Goal: Subscribe to service/newsletter

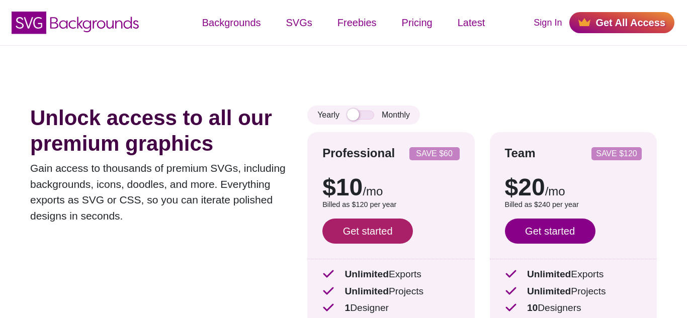
click at [354, 241] on link "Get started" at bounding box center [367, 231] width 91 height 25
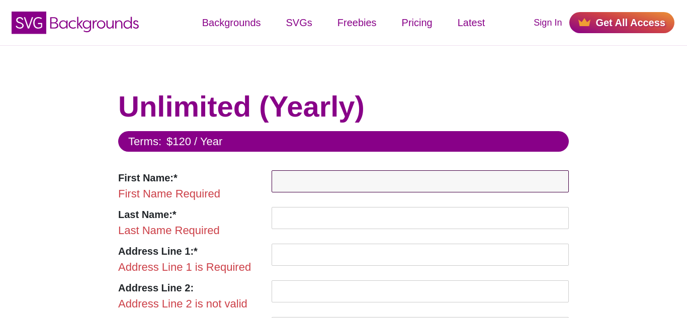
click at [315, 174] on input "First Name:*" at bounding box center [420, 182] width 297 height 22
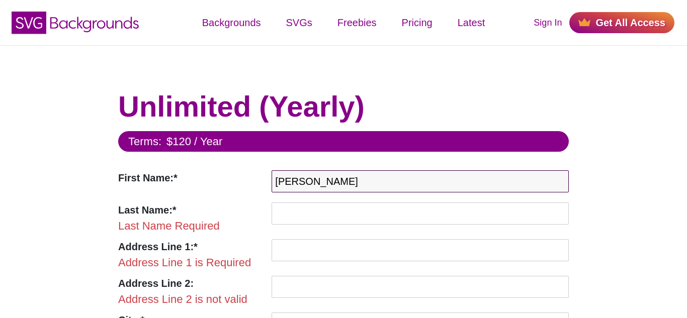
type input "[PERSON_NAME]"
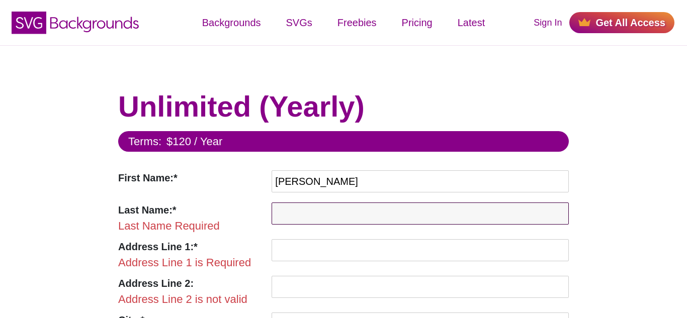
click at [295, 215] on input "Last Name:*" at bounding box center [420, 214] width 297 height 22
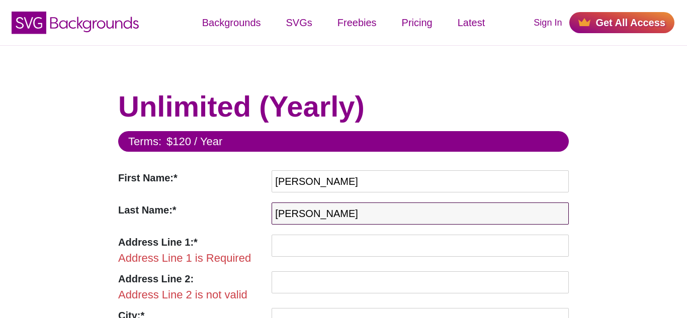
type input "[PERSON_NAME]"
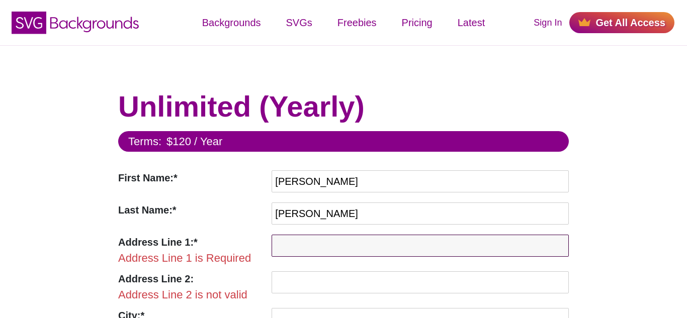
click at [299, 242] on input "Address Line 1:*" at bounding box center [420, 246] width 297 height 22
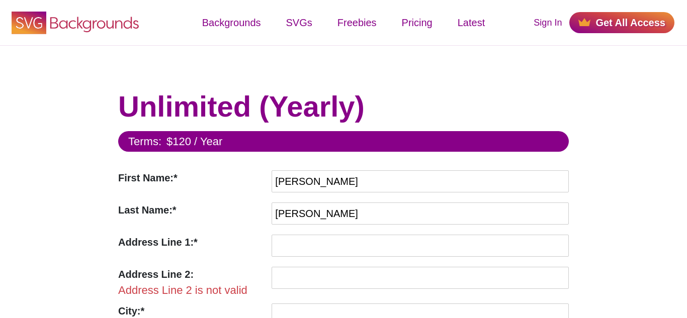
click at [31, 12] on use at bounding box center [29, 23] width 35 height 23
